Goal: Transaction & Acquisition: Purchase product/service

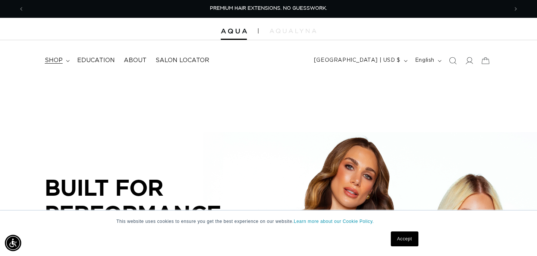
click at [67, 62] on summary "shop" at bounding box center [56, 60] width 32 height 17
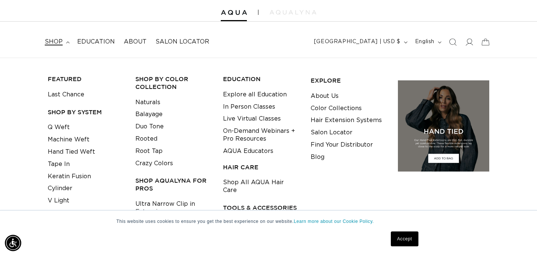
scroll to position [19, 0]
click at [73, 141] on link "Machine Weft" at bounding box center [69, 139] width 42 height 12
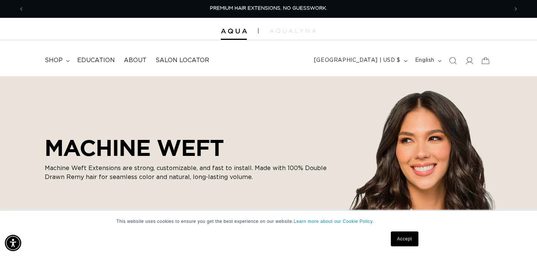
click at [404, 237] on link "Accept" at bounding box center [405, 239] width 28 height 15
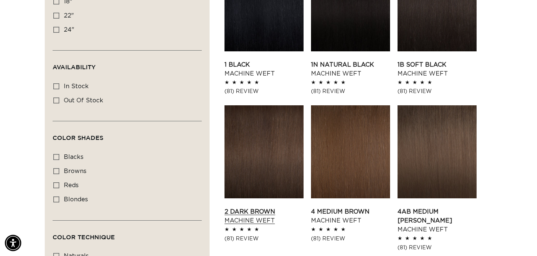
scroll to position [0, 968]
click at [255, 208] on link "2 Dark Brown Machine Weft" at bounding box center [263, 217] width 79 height 18
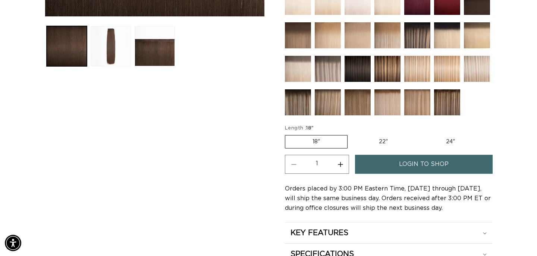
scroll to position [282, 0]
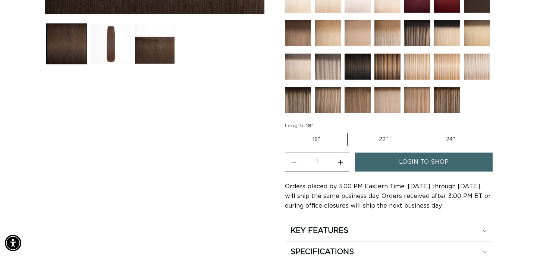
click at [452, 139] on label "24" Variant sold out or unavailable" at bounding box center [450, 139] width 63 height 13
click at [419, 132] on input "24" Variant sold out or unavailable" at bounding box center [419, 132] width 0 height 0
radio input "true"
click at [429, 166] on span "login to shop" at bounding box center [424, 162] width 50 height 19
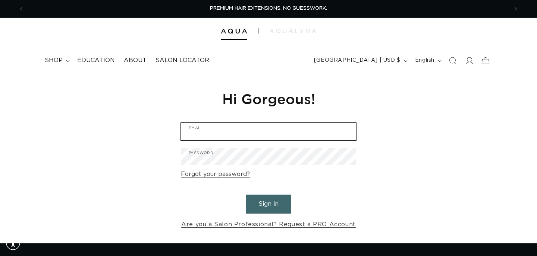
type input "myasneedhair@yahoo.com"
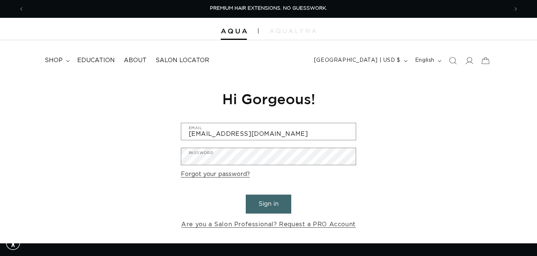
click at [257, 202] on button "Sign in" at bounding box center [268, 204] width 45 height 19
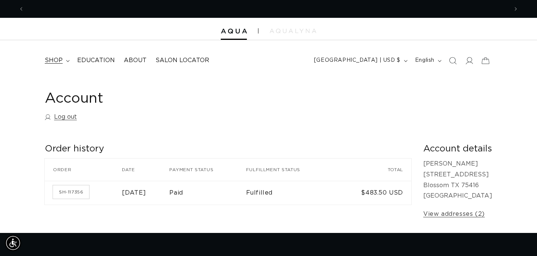
scroll to position [0, 484]
click at [66, 61] on icon at bounding box center [68, 61] width 4 height 2
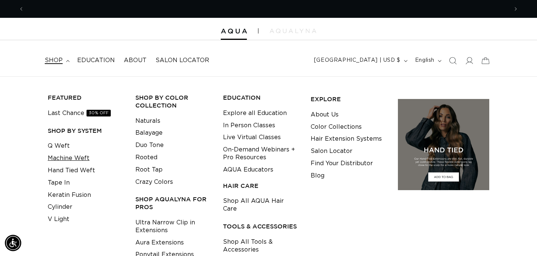
scroll to position [0, 968]
click at [79, 160] on link "Machine Weft" at bounding box center [69, 158] width 42 height 12
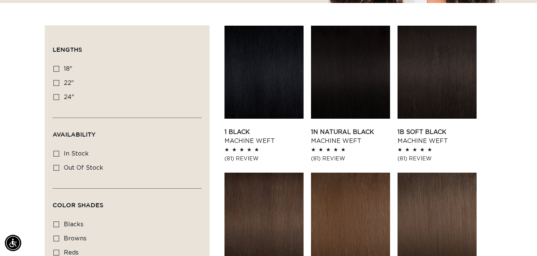
scroll to position [244, 0]
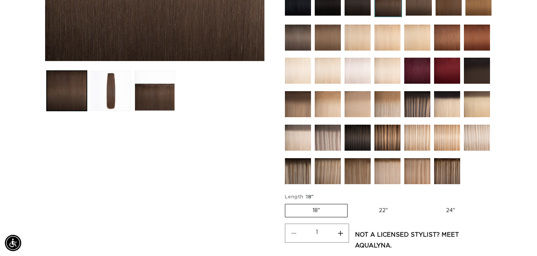
scroll to position [236, 0]
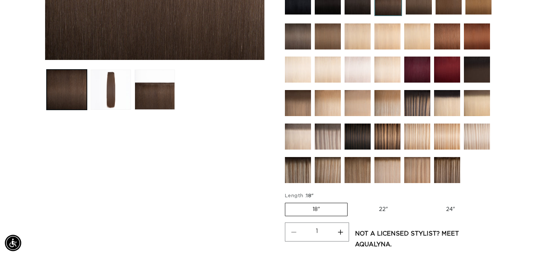
click at [452, 209] on label "24" Variant sold out or unavailable" at bounding box center [450, 210] width 63 height 13
click at [419, 202] on input "24" Variant sold out or unavailable" at bounding box center [419, 202] width 0 height 0
radio input "true"
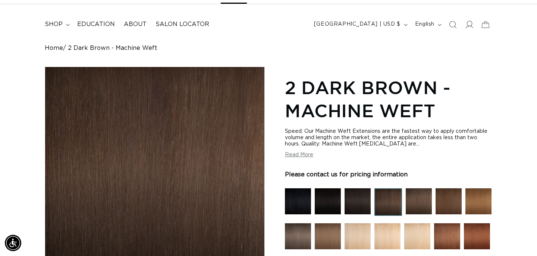
scroll to position [0, 484]
click at [465, 29] on span at bounding box center [469, 24] width 16 height 16
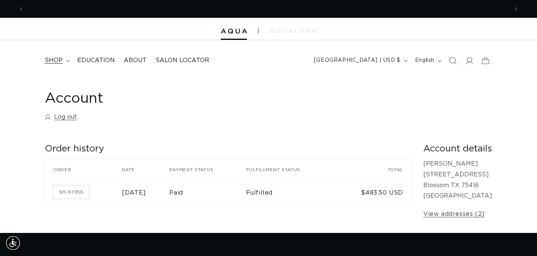
scroll to position [0, 484]
click at [67, 58] on summary "shop" at bounding box center [56, 60] width 32 height 17
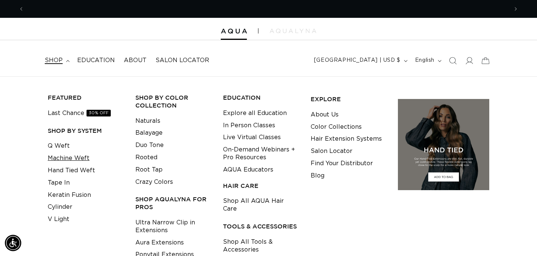
click at [69, 161] on link "Machine Weft" at bounding box center [69, 158] width 42 height 12
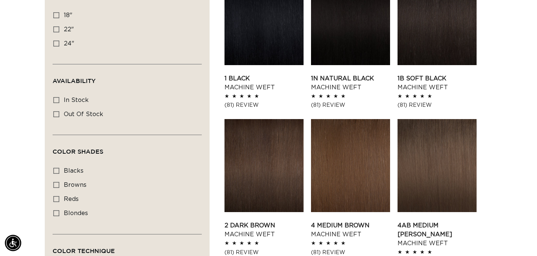
scroll to position [315, 0]
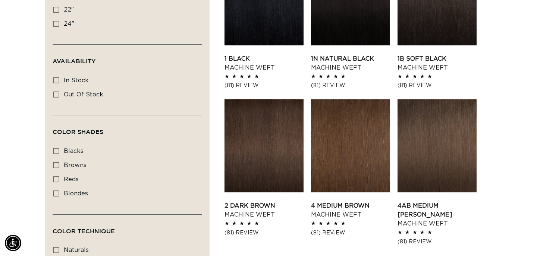
click at [278, 202] on link "2 Dark Brown Machine Weft" at bounding box center [263, 211] width 79 height 18
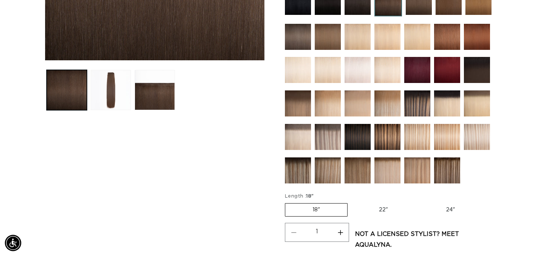
scroll to position [253, 0]
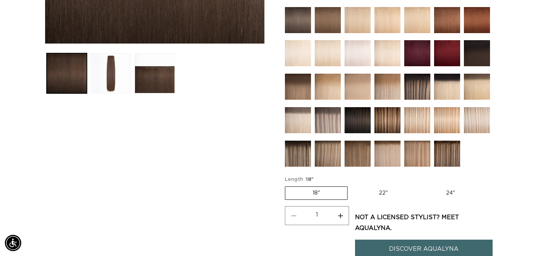
click at [451, 195] on label "24" Variant sold out or unavailable" at bounding box center [450, 193] width 63 height 13
click at [419, 186] on input "24" Variant sold out or unavailable" at bounding box center [419, 185] width 0 height 0
radio input "true"
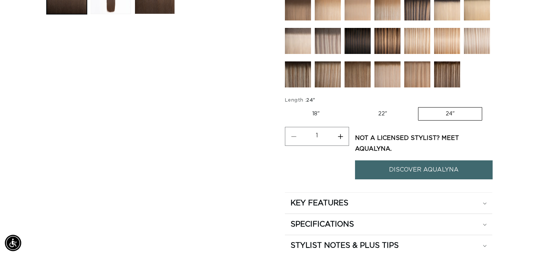
scroll to position [344, 0]
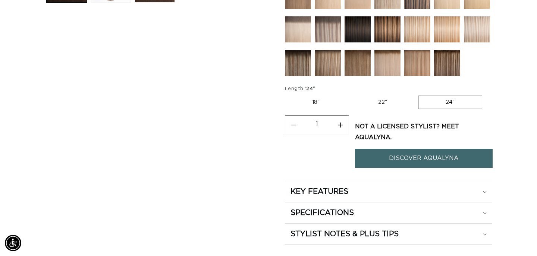
click at [414, 158] on link "DISCOVER AQUALYNA" at bounding box center [424, 158] width 138 height 19
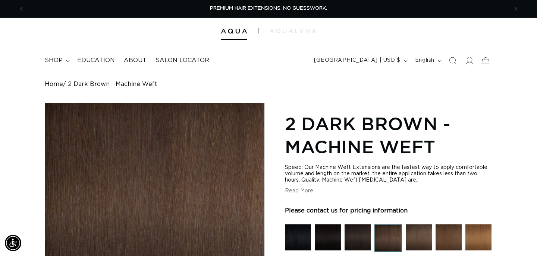
click at [470, 59] on icon at bounding box center [469, 61] width 8 height 8
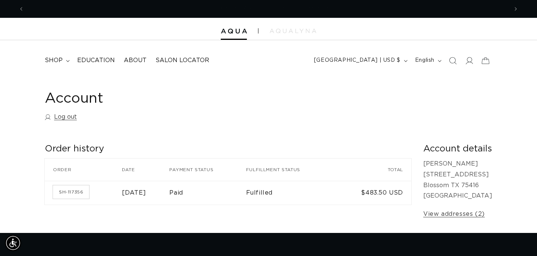
scroll to position [0, 484]
click at [467, 57] on icon at bounding box center [469, 61] width 8 height 8
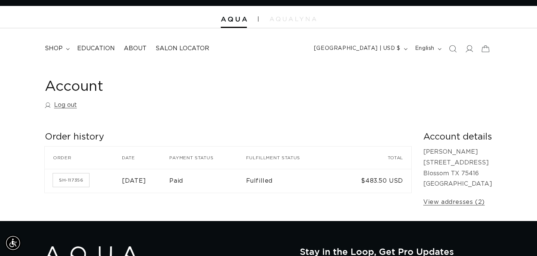
scroll to position [13, 0]
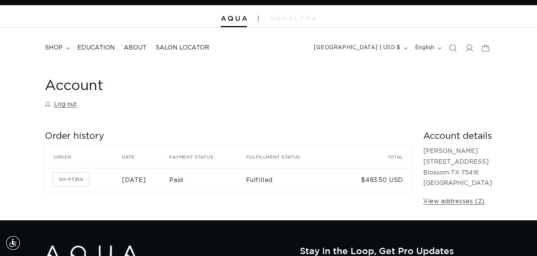
click at [455, 196] on div "Account details Mya Sneed 435 High St Blossom TX 75416 United States View addre…" at bounding box center [457, 169] width 69 height 76
click at [455, 200] on link "View addresses (2)" at bounding box center [453, 201] width 61 height 11
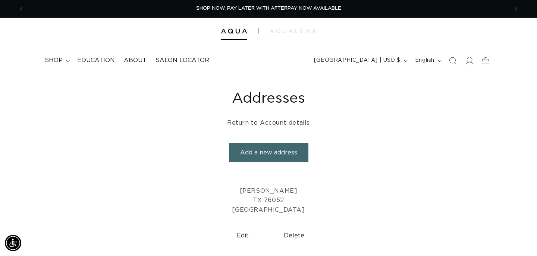
click at [473, 62] on span at bounding box center [469, 61] width 16 height 16
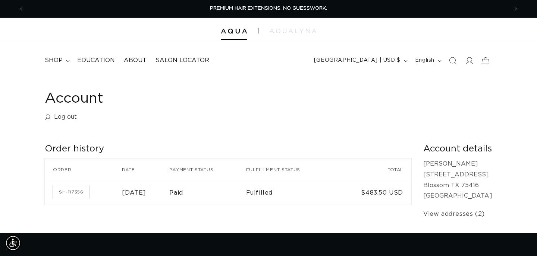
click at [436, 61] on button "English" at bounding box center [427, 61] width 34 height 14
click at [138, 60] on span "About" at bounding box center [135, 61] width 23 height 8
